Goal: Task Accomplishment & Management: Complete application form

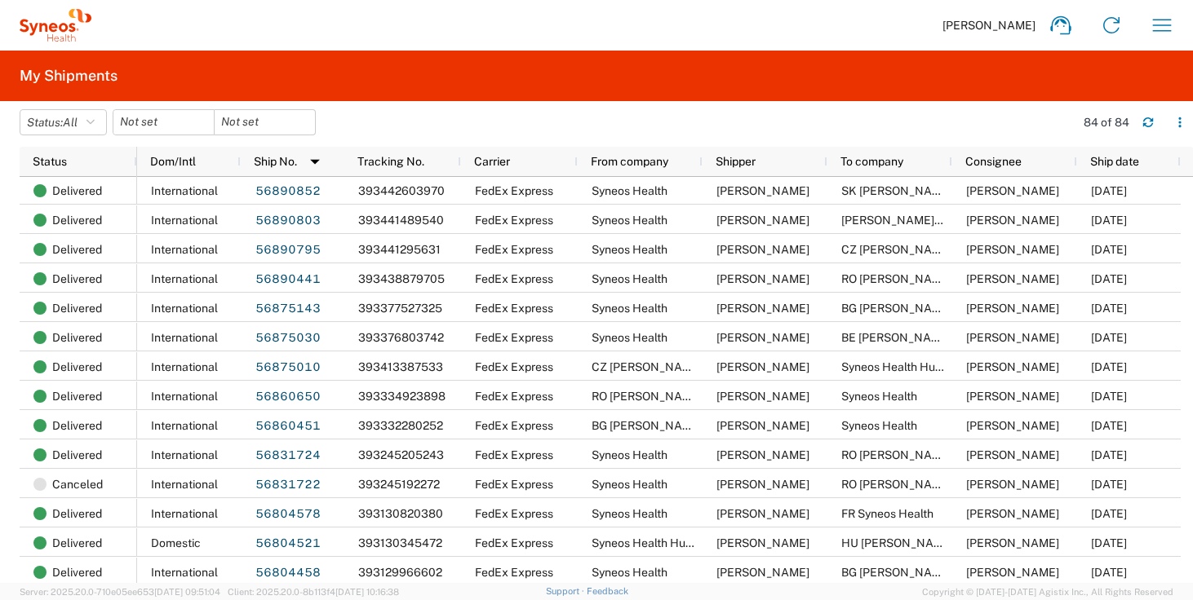
scroll to position [416, 0]
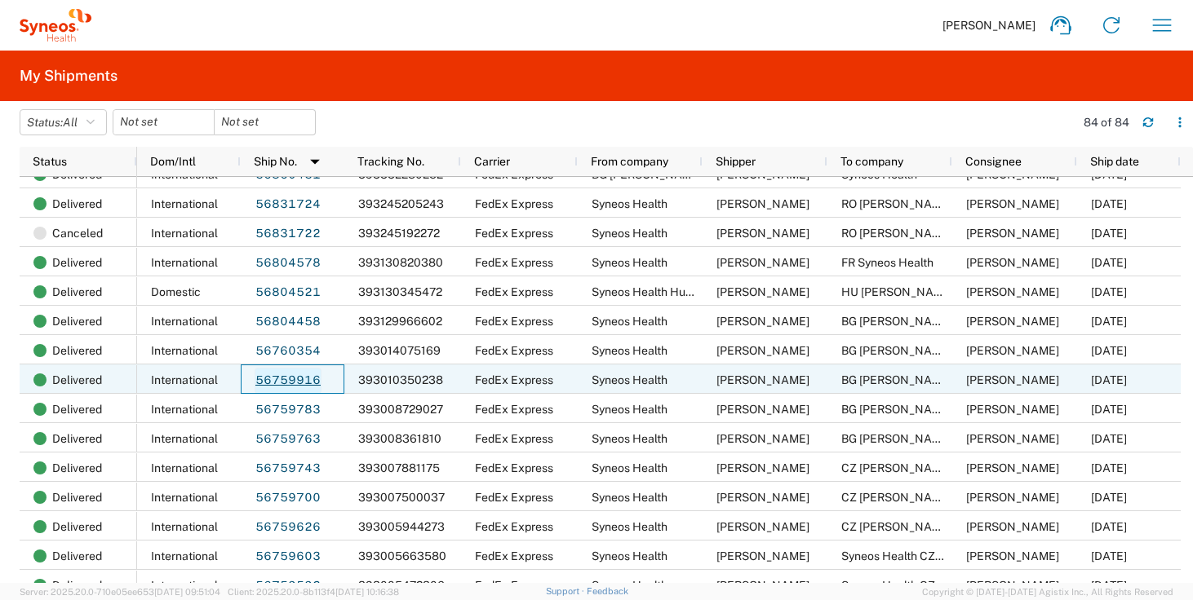
click at [285, 383] on link "56759916" at bounding box center [287, 381] width 67 height 26
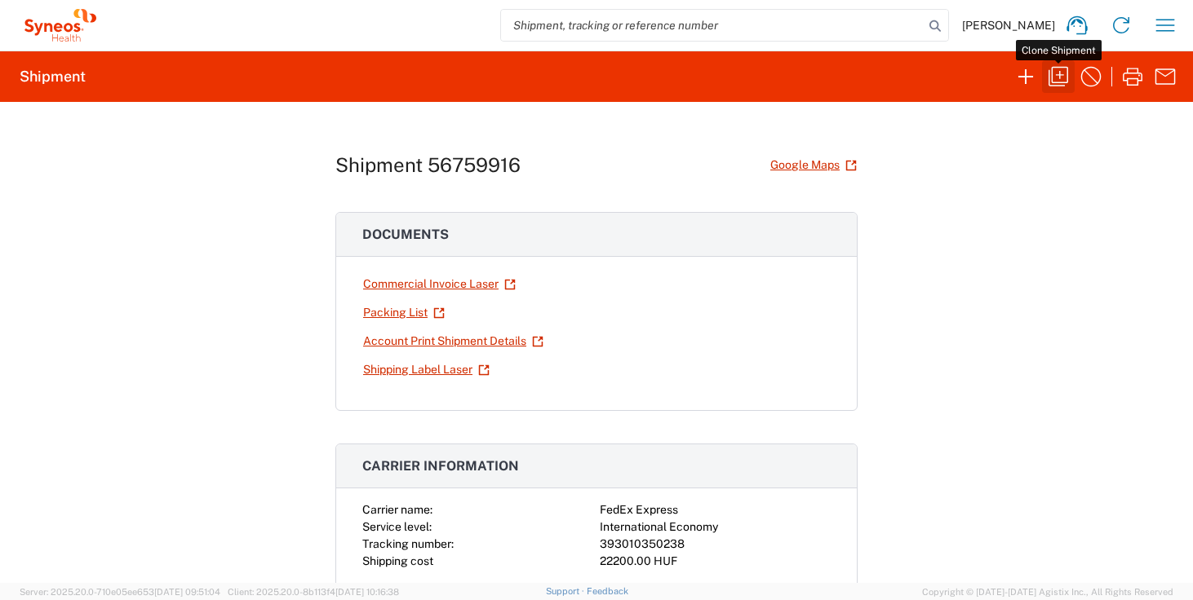
click at [1059, 76] on icon "button" at bounding box center [1058, 77] width 20 height 20
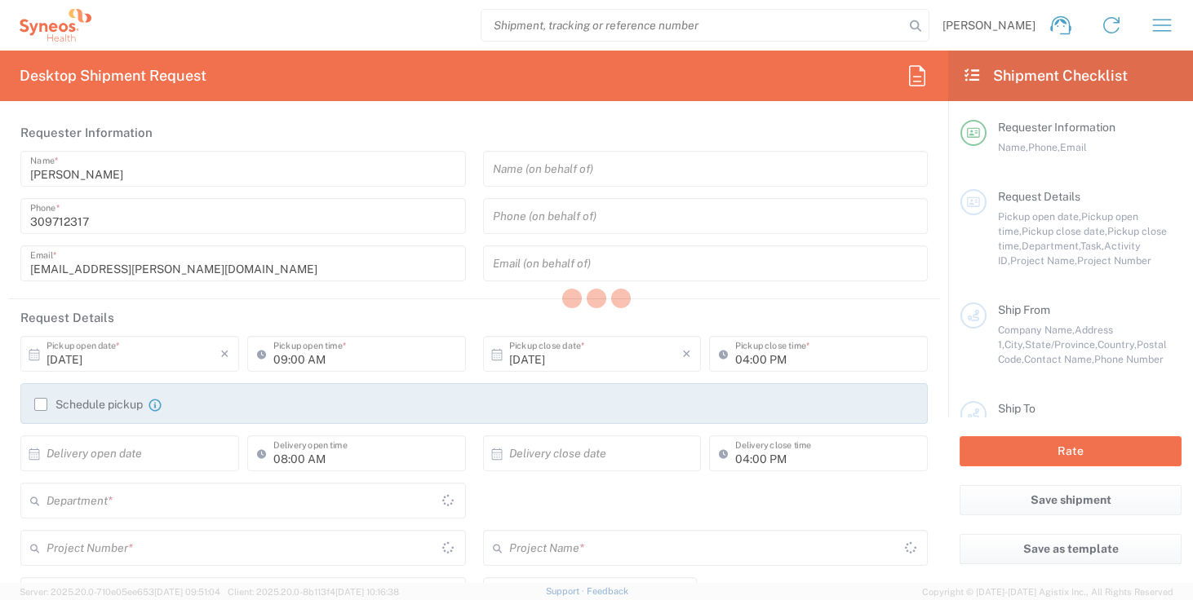
type input "Break/Fix"
type textarea "[EMAIL_ADDRESS][PERSON_NAME][DOMAIN_NAME], [EMAIL_ADDRESS][DOMAIN_NAME]"
type input "Syneos Health"
type input "Irinyi [PERSON_NAME] 4-20,B building"
type input "2nd floor"
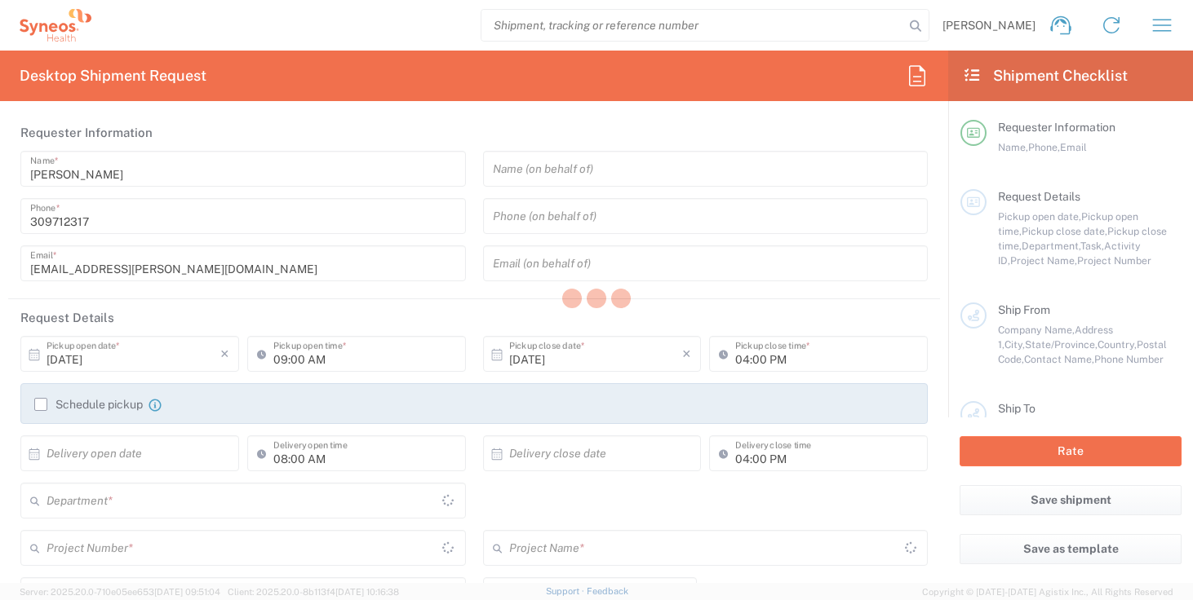
type input "[GEOGRAPHIC_DATA]"
type input "1117"
type input "[PERSON_NAME]"
type input "309712317"
type input "[EMAIL_ADDRESS][PERSON_NAME][DOMAIN_NAME]"
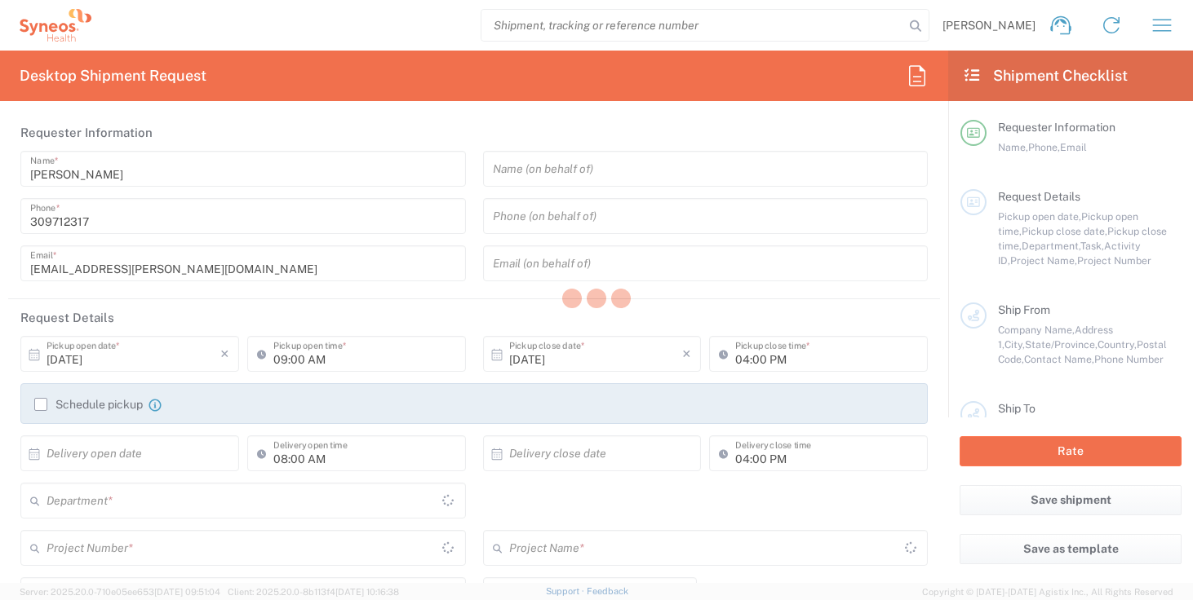
type input "BG [PERSON_NAME]"
type input "[PERSON_NAME] N:25, bl. 263"
type input "Sofia"
type input "[GEOGRAPHIC_DATA]"
type input "1111"
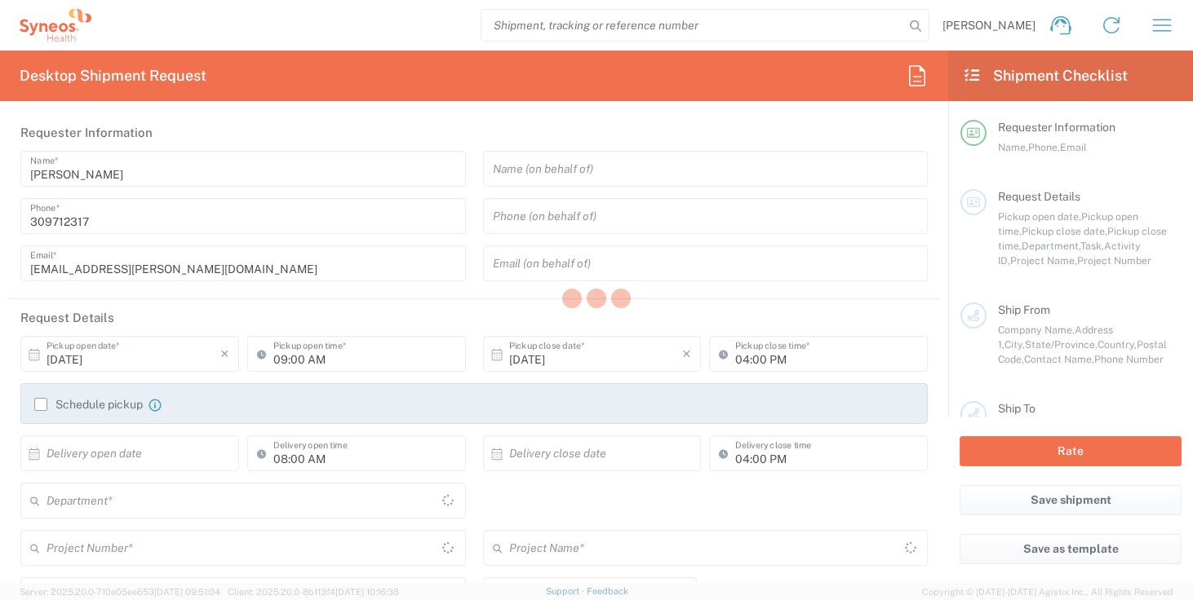
type input "[PERSON_NAME]"
type input "359882922882"
type input "Sender/Shipper"
type input "Repair/Warranty"
type input "Sender/Shipper"
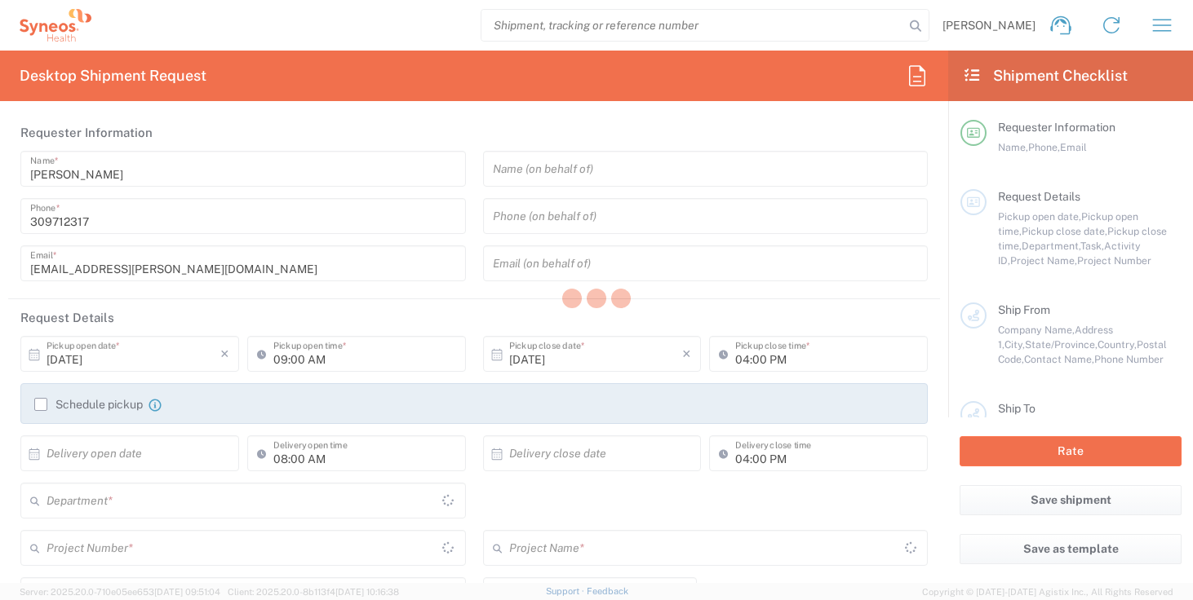
type input "09:30 AM"
type input "05:00 PM"
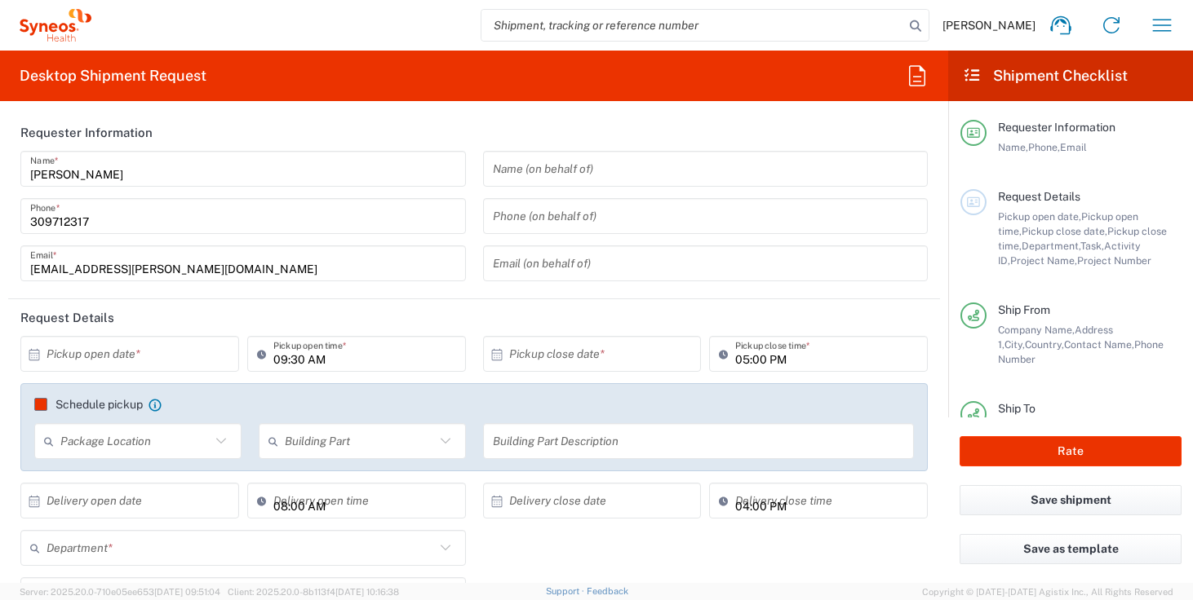
type input "Task"
type input "Delivery Duty Paid"
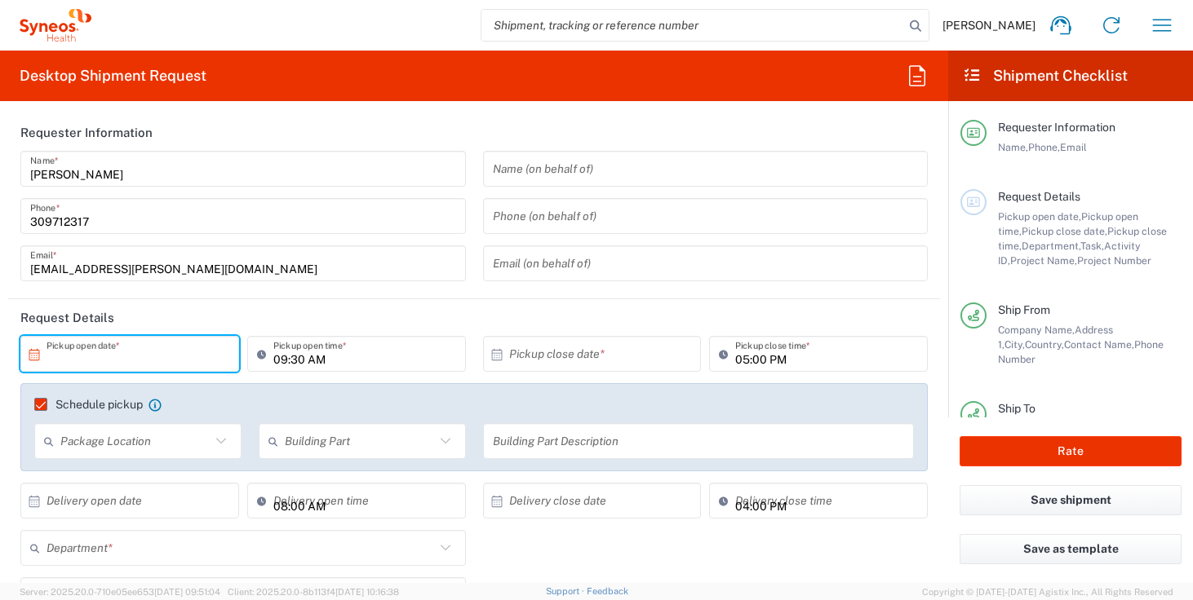
click at [98, 347] on input "text" at bounding box center [133, 354] width 174 height 29
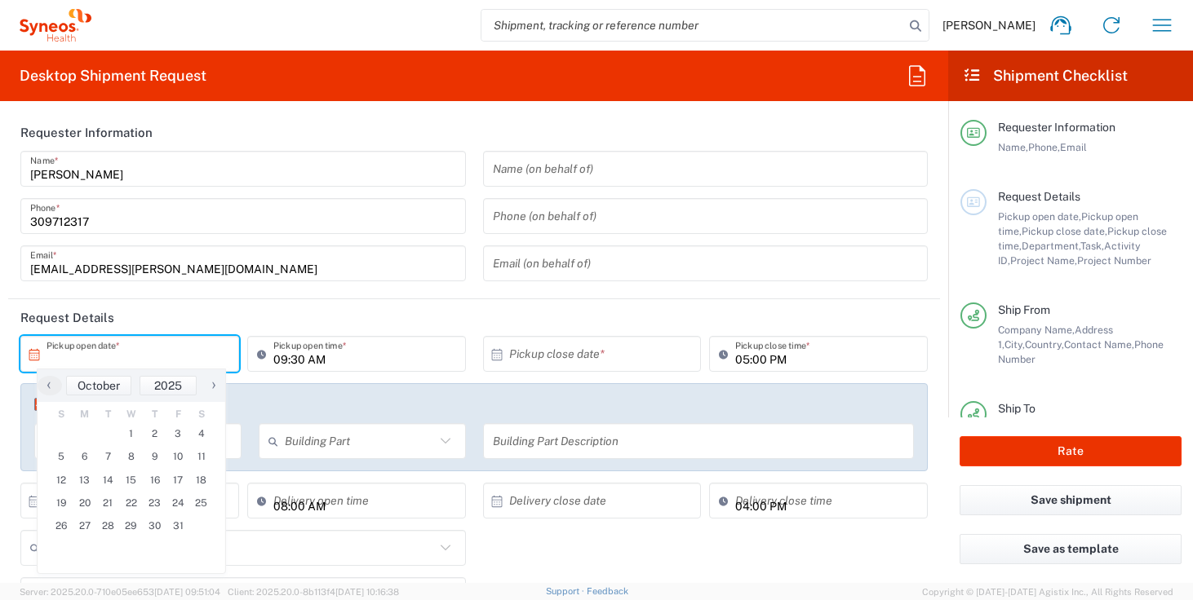
type input "Your Packaging"
type input "[GEOGRAPHIC_DATA]"
type input "4510"
type input "Syneos Health Hungary Kft."
type input "6183"
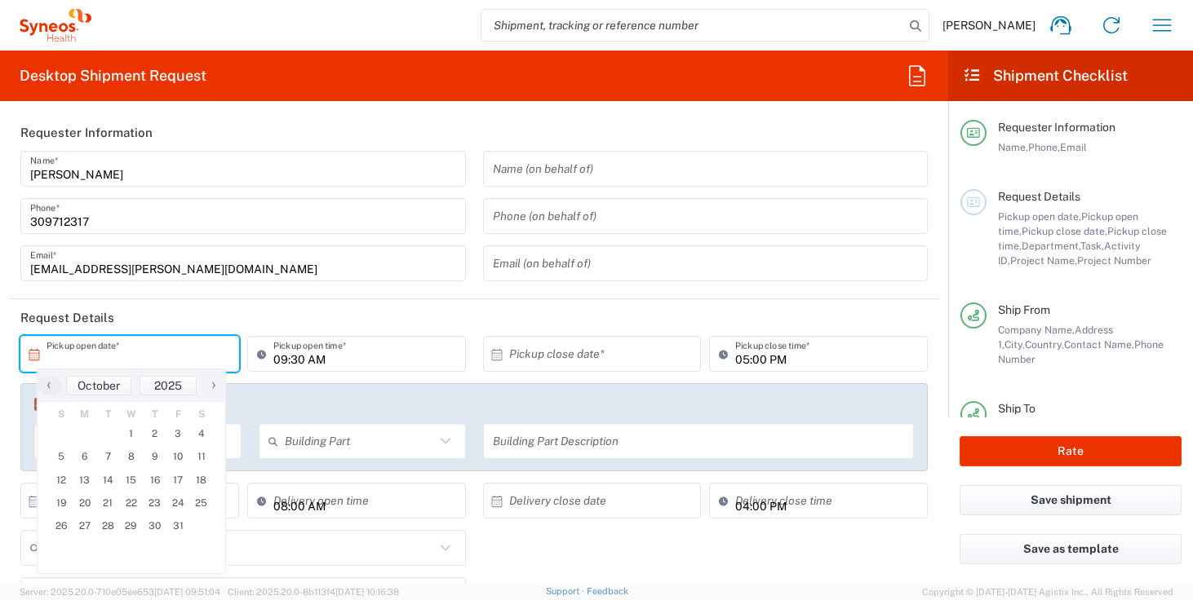
type input "**6183 DEPARTMENTAL EXPENSE"
click at [132, 424] on span "1" at bounding box center [132, 434] width 24 height 23
type input "[DATE]"
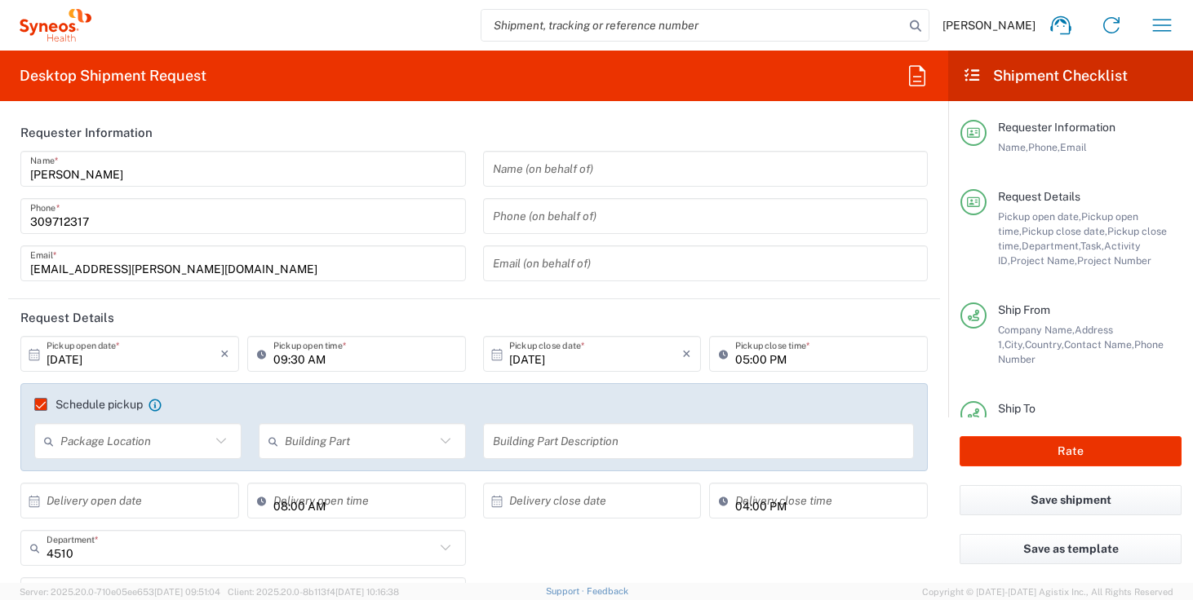
click at [282, 365] on input "09:30 AM" at bounding box center [364, 354] width 183 height 29
type input "10:30 AM"
click at [338, 323] on header "Request Details" at bounding box center [474, 317] width 932 height 37
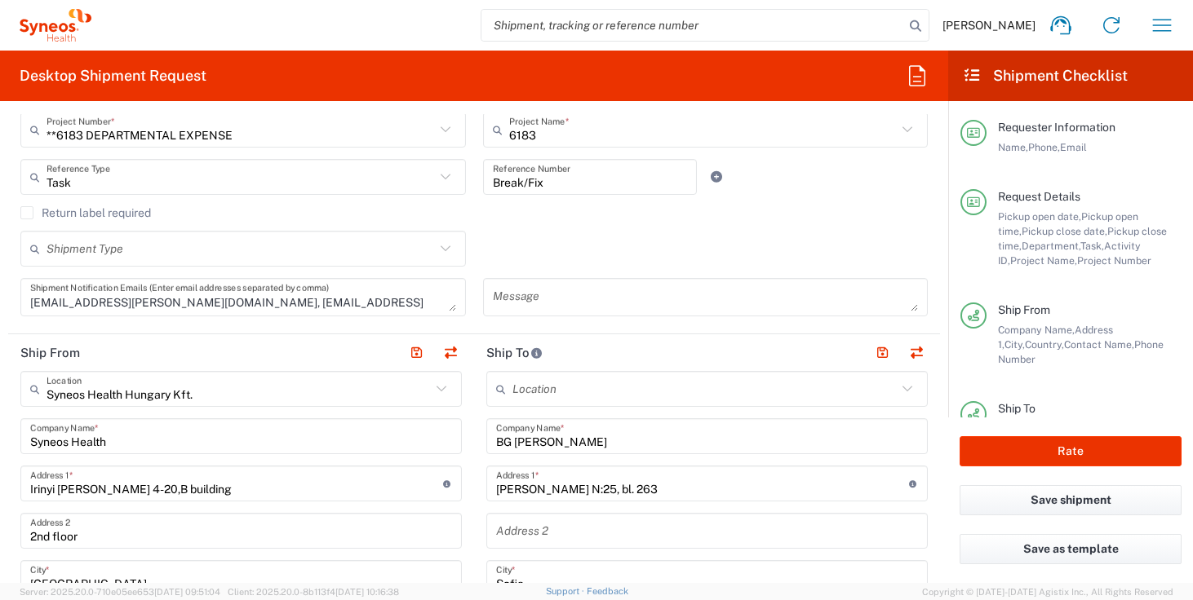
scroll to position [563, 0]
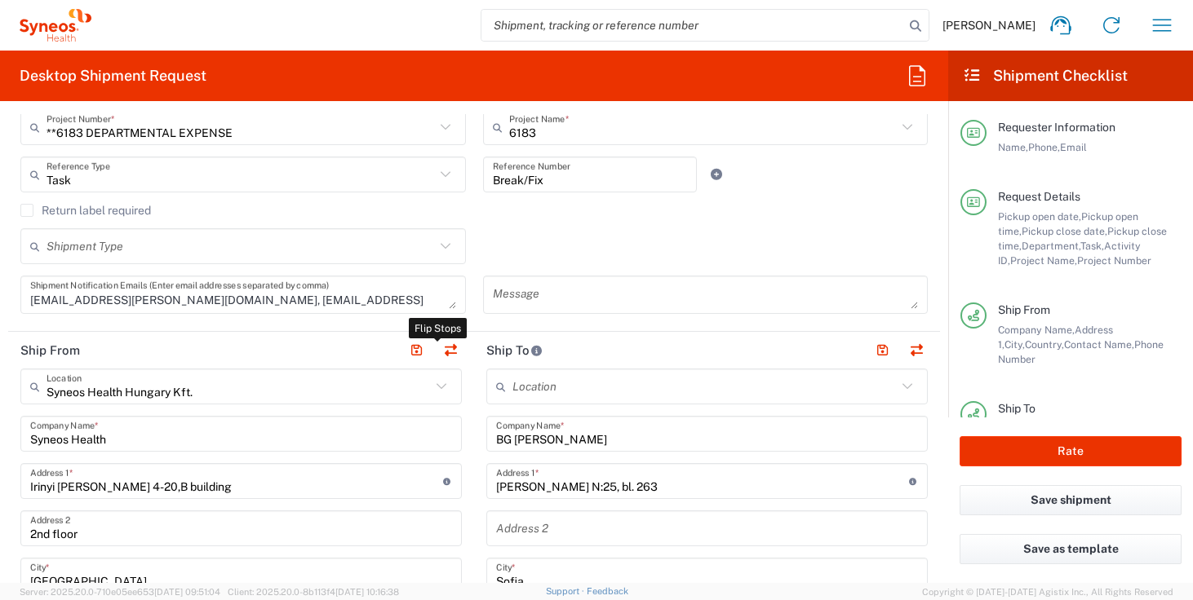
drag, startPoint x: 438, startPoint y: 343, endPoint x: 626, endPoint y: 352, distance: 188.6
click at [439, 343] on button "button" at bounding box center [450, 350] width 23 height 23
type input "BG [PERSON_NAME]"
type input "[PERSON_NAME] N:25, bl. 263"
type input "Sofia"
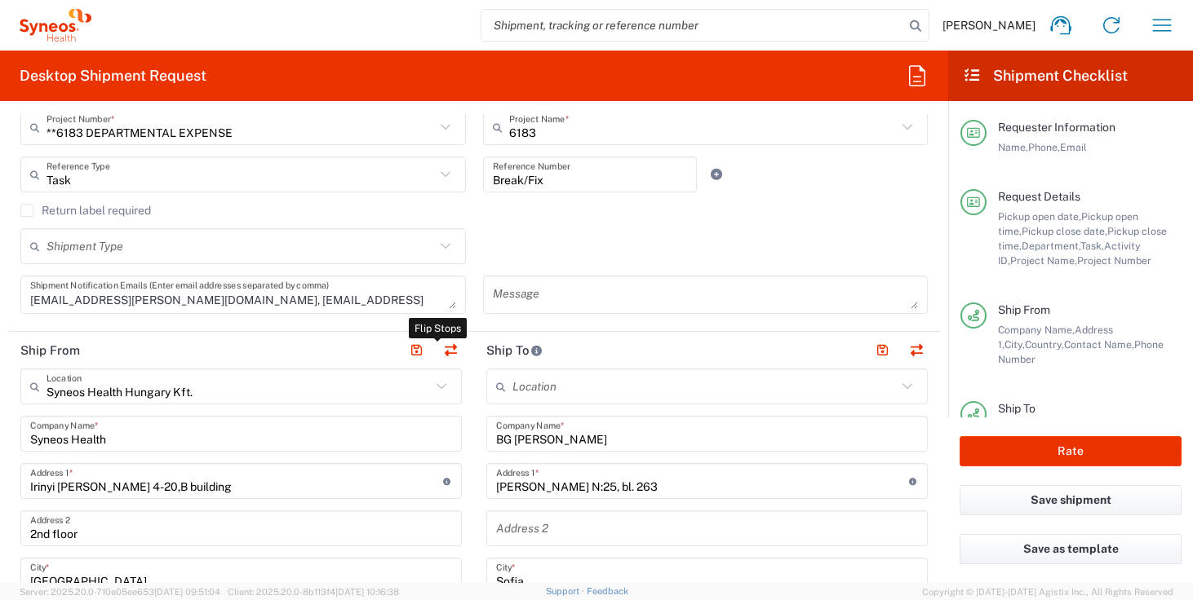
type input "[GEOGRAPHIC_DATA]"
type input "1111"
type input "[PERSON_NAME]"
type input "359882922882"
type input "Syneos Health Hungary Kft."
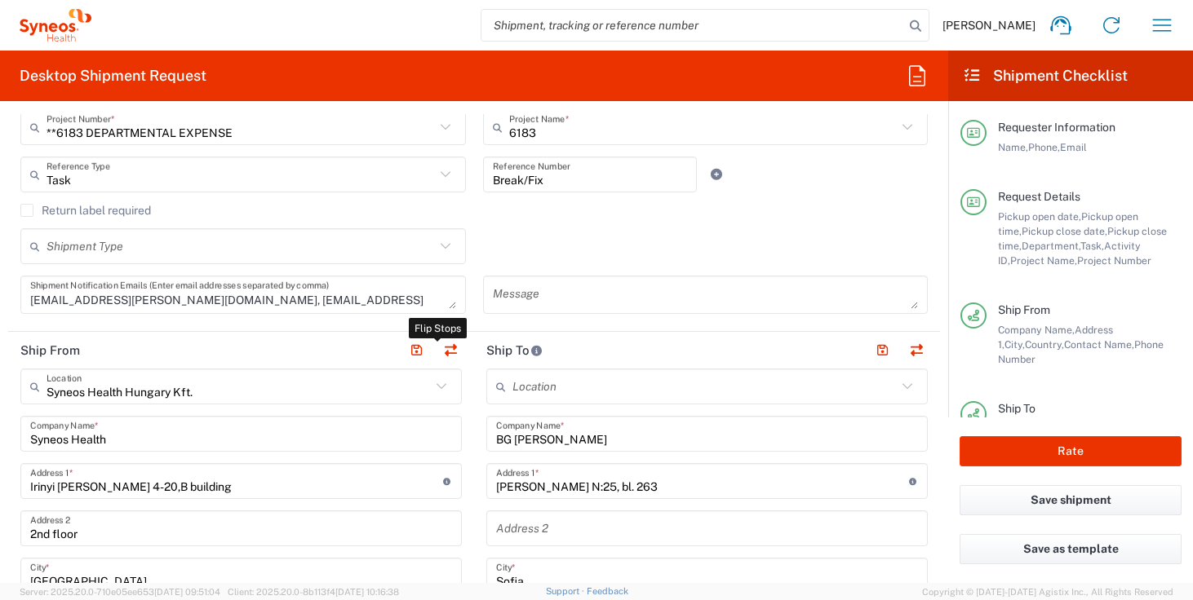
type input "Syneos Health"
type input "Irinyi [PERSON_NAME] 4-20,B building"
type input "2nd floor"
type input "[GEOGRAPHIC_DATA]"
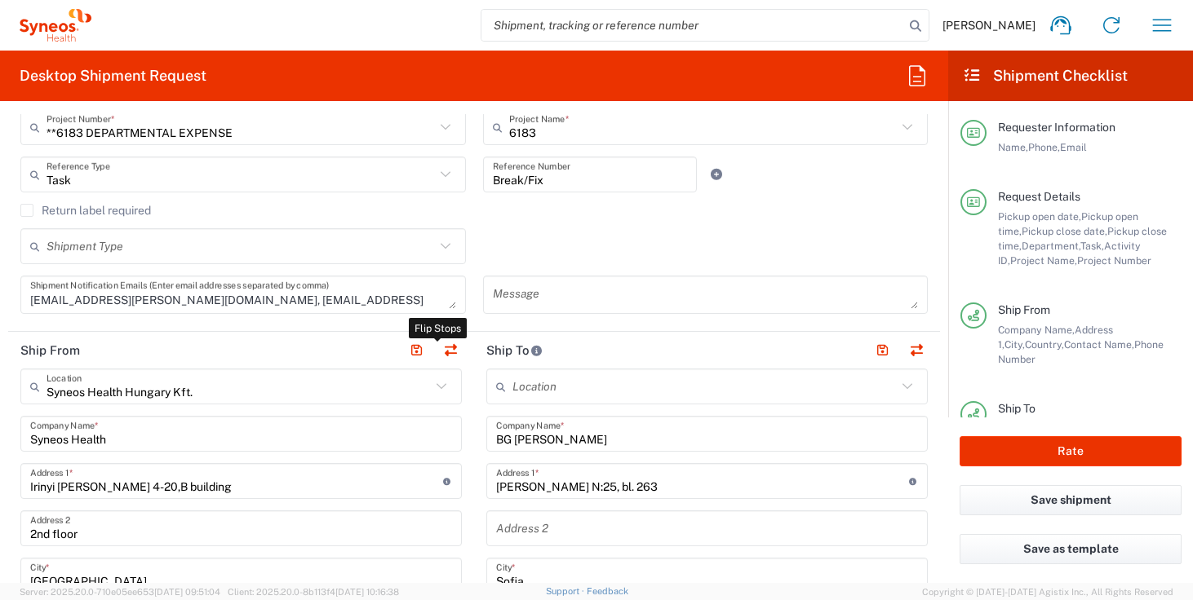
type input "1117"
type input "[PERSON_NAME]"
type input "309712317"
type input "[EMAIL_ADDRESS][PERSON_NAME][DOMAIN_NAME]"
type input "Sender/Shipper"
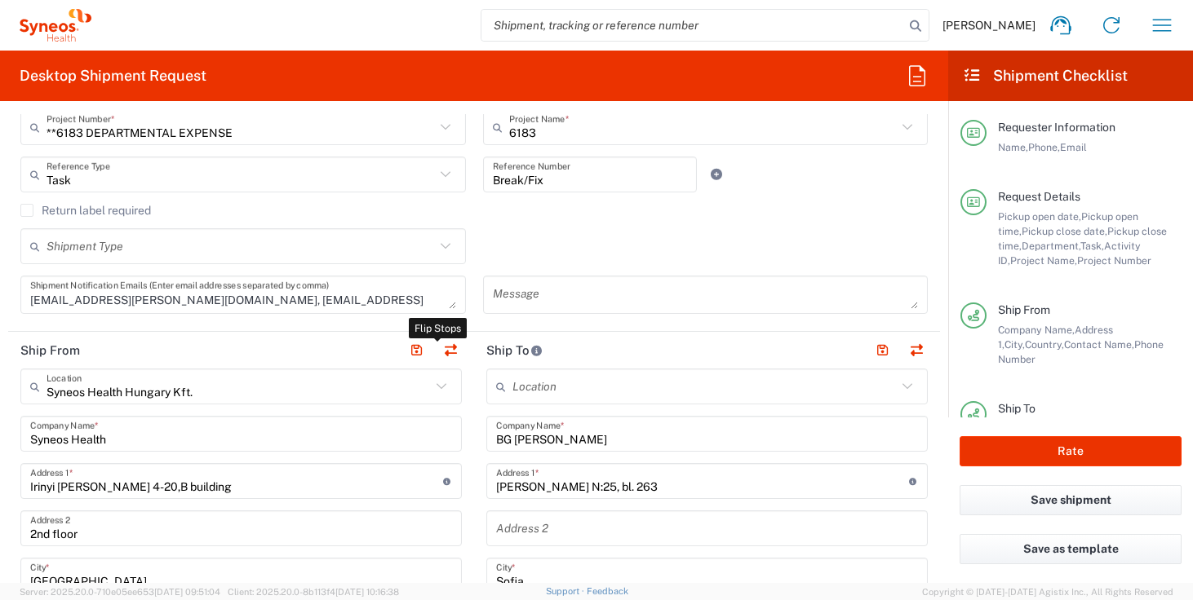
type input "Sender/Shipper"
type input "Delivery Duty Paid"
type input "TIN"
type input "26186152"
type input "VAT"
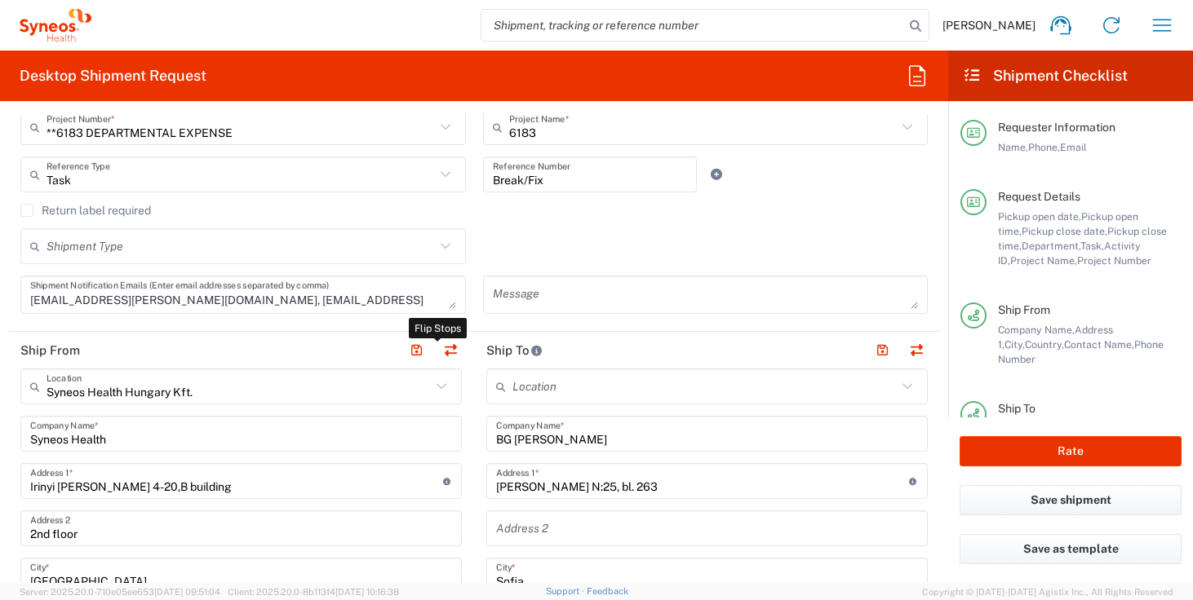
type input "CZ 26186152"
type input "VAT"
type input "HU 24901833"
type input "EORI"
type input "HU0028038708"
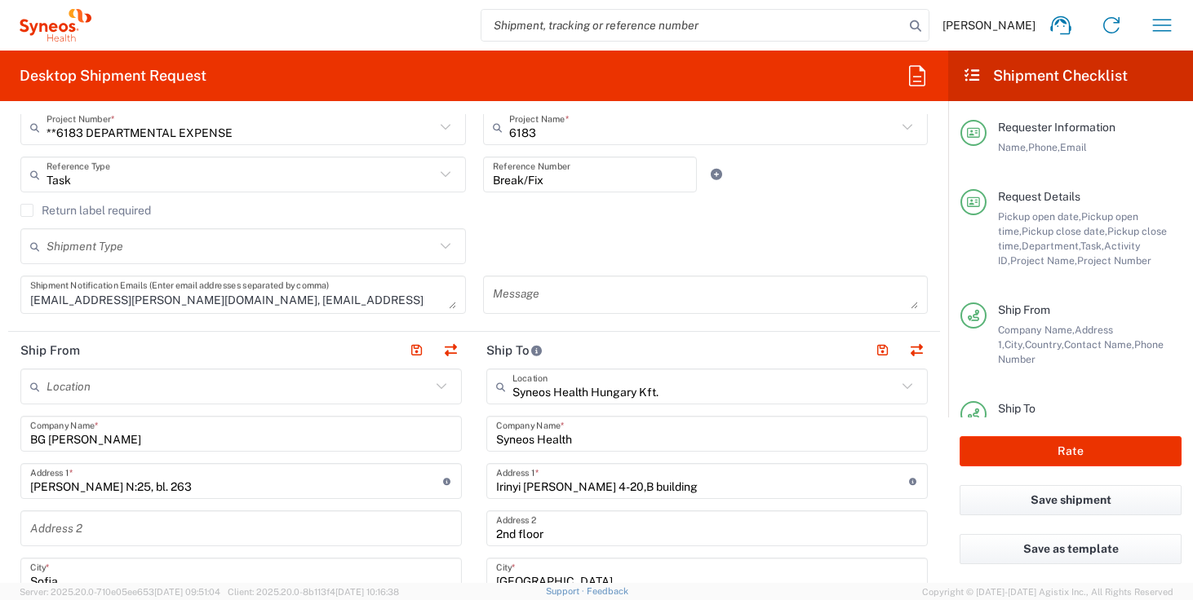
scroll to position [280, 0]
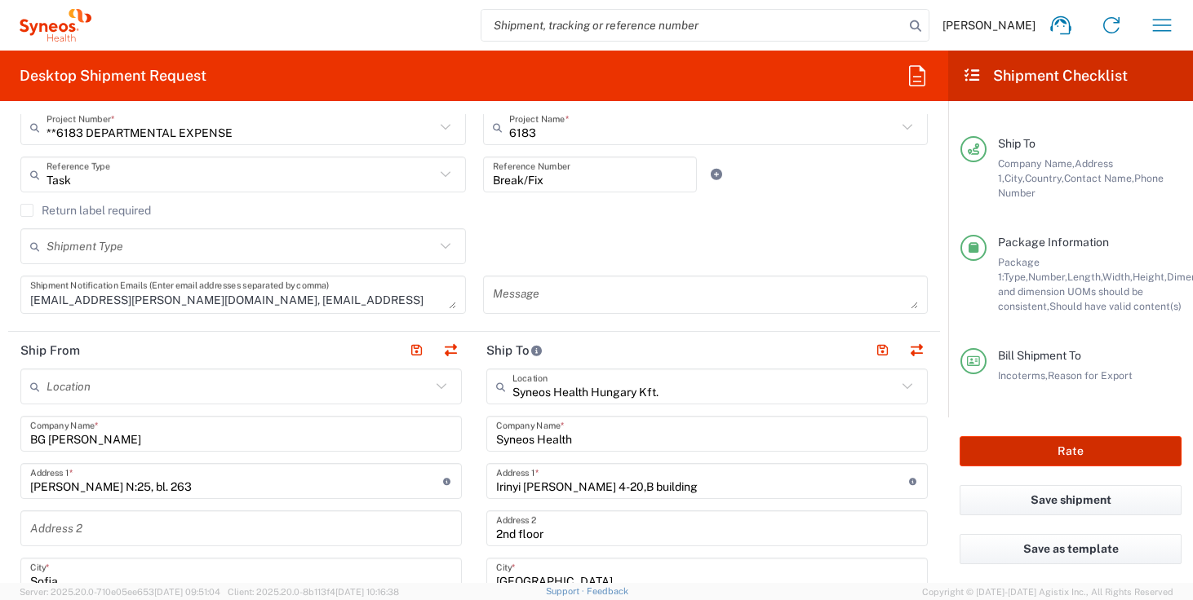
click at [1056, 454] on button "Rate" at bounding box center [1070, 451] width 222 height 30
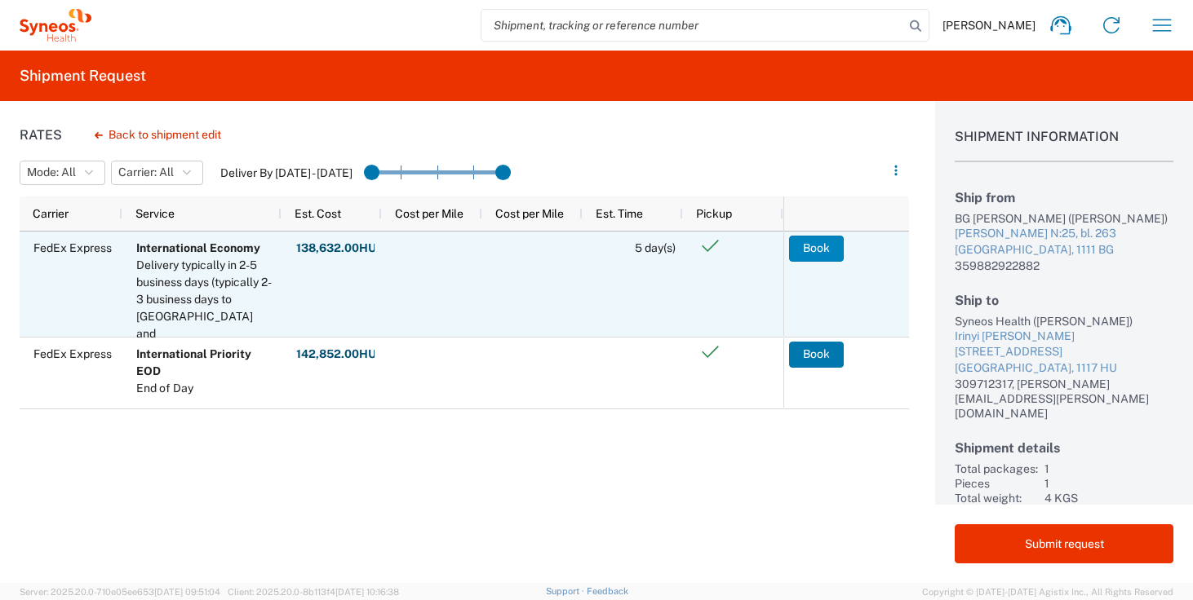
click at [821, 248] on button "Book" at bounding box center [816, 249] width 55 height 26
